Goal: Navigation & Orientation: Find specific page/section

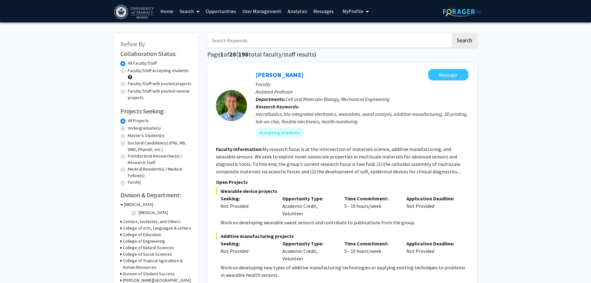
click at [168, 11] on link "Home" at bounding box center [166, 11] width 19 height 22
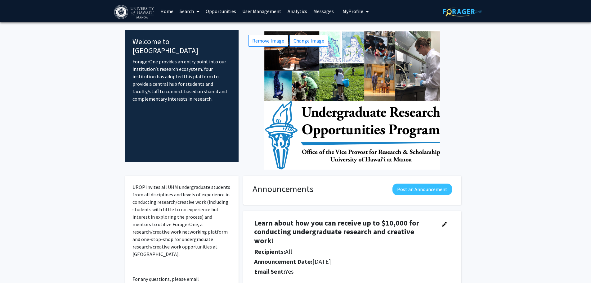
click at [251, 13] on link "User Management" at bounding box center [261, 11] width 45 height 22
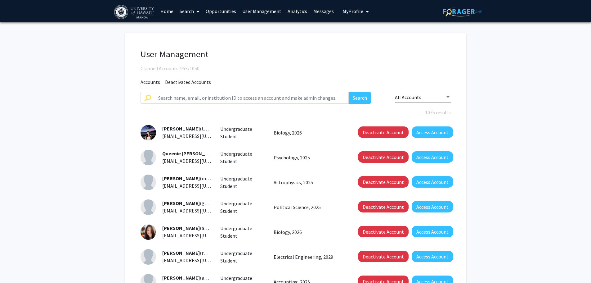
click at [198, 81] on span "Deactivated Accounts" at bounding box center [188, 83] width 46 height 8
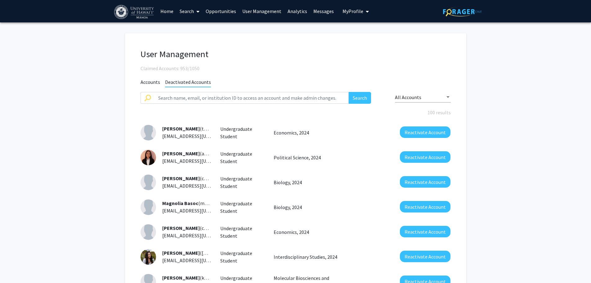
click at [144, 84] on span "Accounts" at bounding box center [150, 83] width 20 height 8
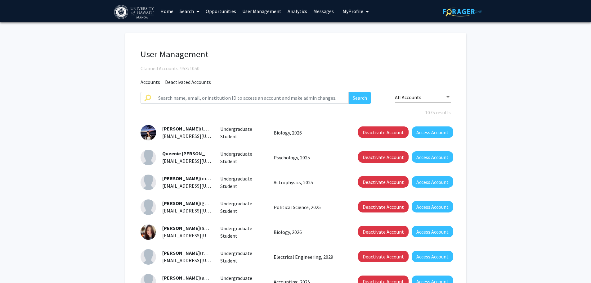
click at [198, 12] on icon at bounding box center [197, 11] width 3 height 5
click at [196, 24] on span "Faculty/Staff" at bounding box center [199, 28] width 46 height 12
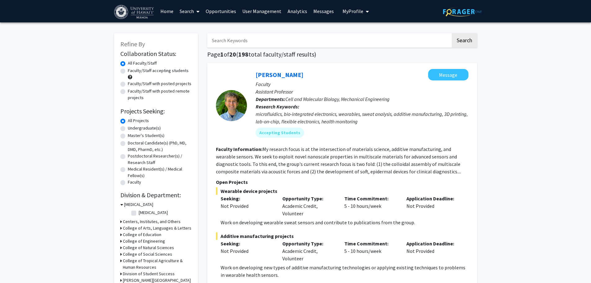
click at [193, 12] on link "Search" at bounding box center [189, 11] width 26 height 22
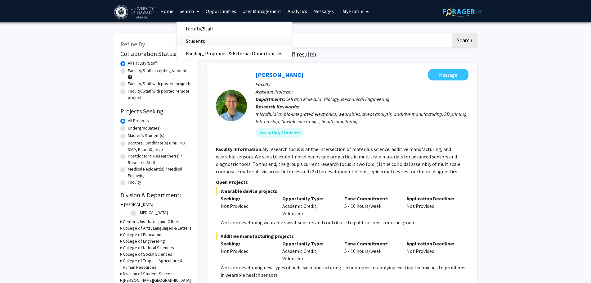
click at [200, 39] on span "Students" at bounding box center [195, 41] width 38 height 12
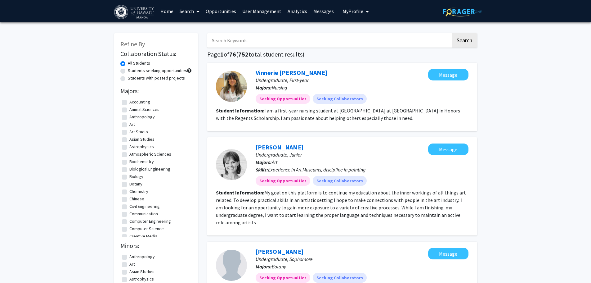
click at [169, 14] on link "Home" at bounding box center [166, 11] width 19 height 22
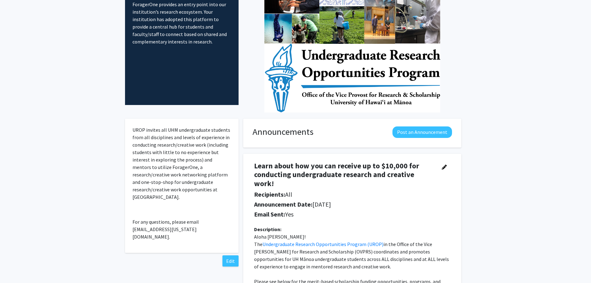
scroll to position [155, 0]
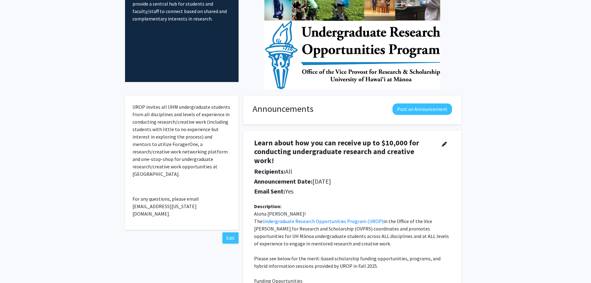
scroll to position [0, 0]
